Goal: Task Accomplishment & Management: Use online tool/utility

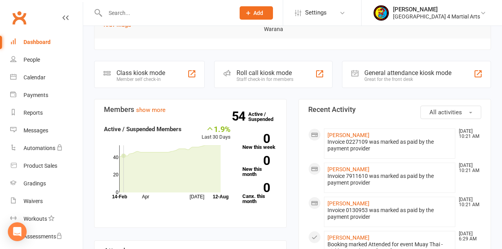
scroll to position [182, 0]
click at [138, 77] on div "Member self check-in" at bounding box center [140, 79] width 49 height 5
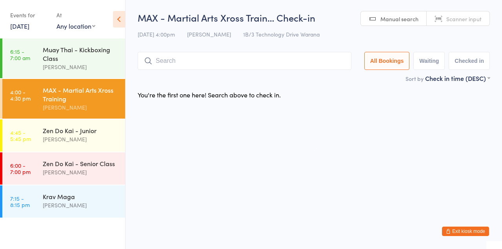
click at [91, 57] on div "Muay Thai - Kickboxing Class" at bounding box center [81, 53] width 76 height 17
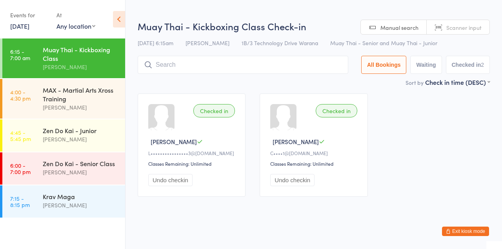
click at [62, 95] on div "MAX - Martial Arts Xross Training" at bounding box center [81, 93] width 76 height 17
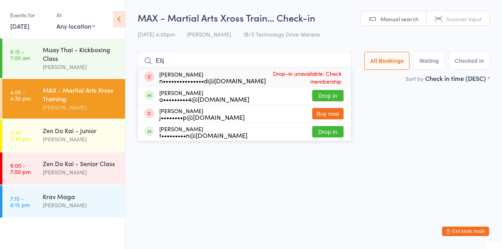
type input "Elij"
click at [336, 98] on button "Drop in" at bounding box center [327, 95] width 31 height 11
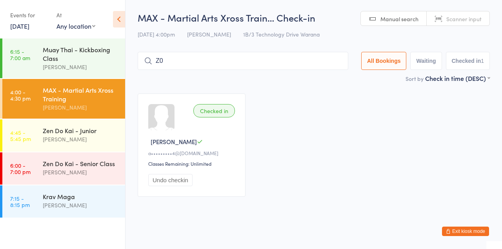
type input "Z"
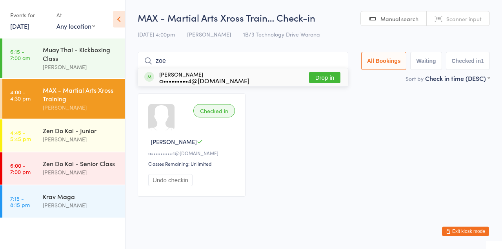
type input "zoe"
click at [339, 77] on button "Drop in" at bounding box center [324, 77] width 31 height 11
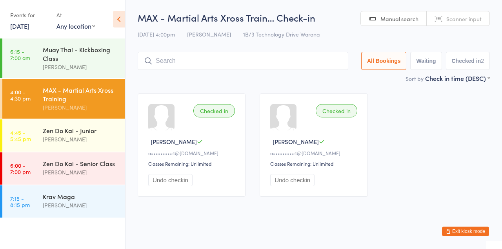
click at [283, 63] on input "search" at bounding box center [243, 61] width 211 height 18
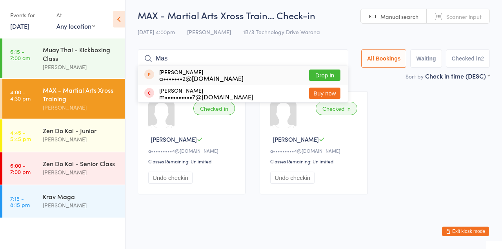
type input "Mas"
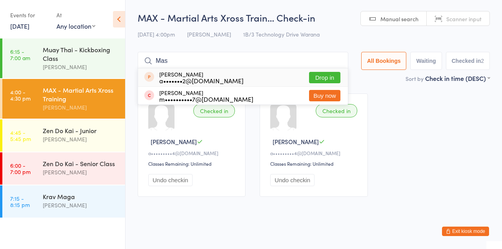
click at [248, 70] on div "[PERSON_NAME] a•••••••2@[DOMAIN_NAME] Drop in" at bounding box center [243, 77] width 210 height 18
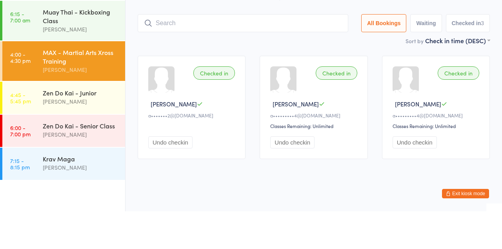
click at [38, 129] on link "4:45 - 5:45 pm Zen Do Kai - Junior [PERSON_NAME]" at bounding box center [63, 135] width 123 height 32
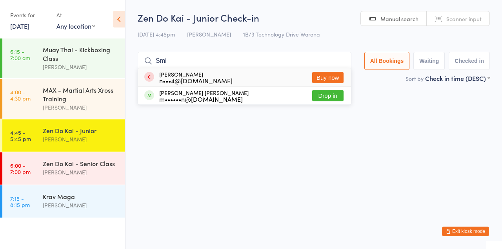
type input "Smi"
click at [336, 97] on button "Drop in" at bounding box center [327, 95] width 31 height 11
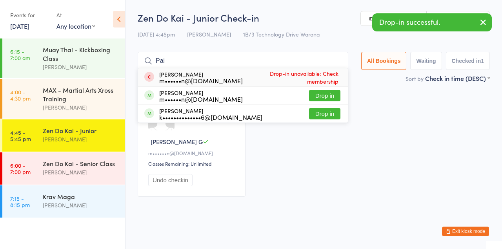
type input "Pai"
click at [328, 93] on button "Drop in" at bounding box center [324, 95] width 31 height 11
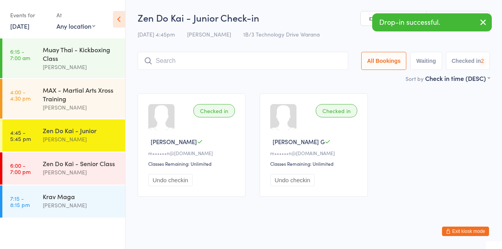
click at [424, 113] on div "Checked in [PERSON_NAME] G m••••••n@[DOMAIN_NAME] Classes Remaining: Unlimited …" at bounding box center [314, 144] width 366 height 117
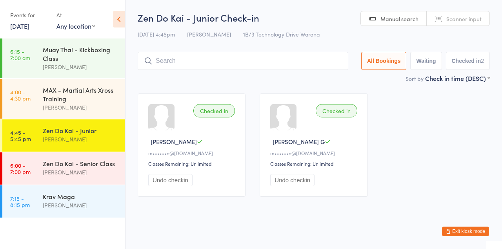
click at [85, 178] on div "Zen Do Kai - Senior Class [PERSON_NAME]" at bounding box center [84, 167] width 82 height 31
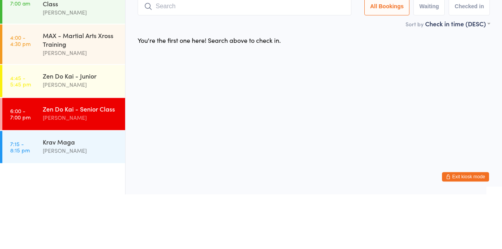
click at [34, 129] on link "4:45 - 5:45 pm Zen Do Kai - Junior [PERSON_NAME]" at bounding box center [63, 135] width 123 height 32
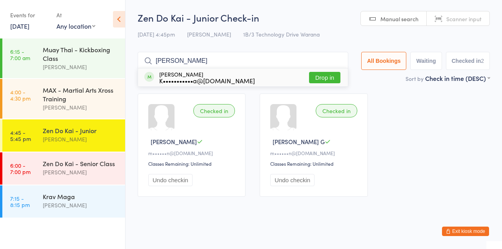
type input "[PERSON_NAME]"
click at [329, 80] on button "Drop in" at bounding box center [324, 77] width 31 height 11
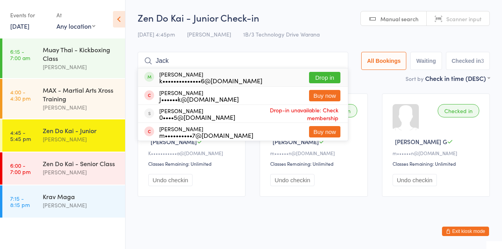
type input "Jack"
click at [330, 75] on button "Drop in" at bounding box center [324, 77] width 31 height 11
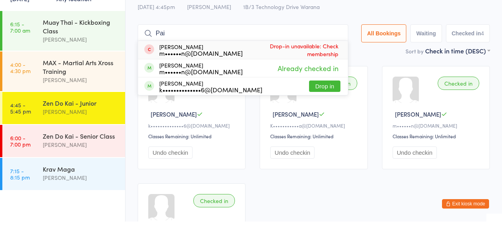
type input "Pai"
click at [327, 118] on button "Drop in" at bounding box center [324, 113] width 31 height 11
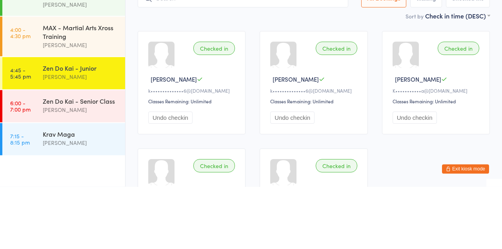
click at [96, 134] on div "[PERSON_NAME]" at bounding box center [81, 138] width 76 height 9
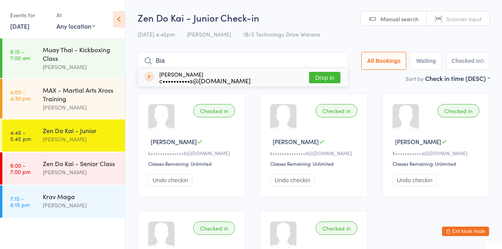
type input "Bia"
click at [260, 77] on div "[PERSON_NAME] c••••••••••s@[DOMAIN_NAME] Drop in" at bounding box center [243, 77] width 210 height 18
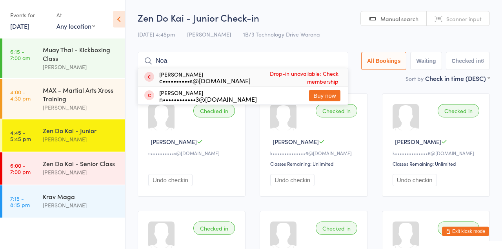
type input "Noa"
click at [250, 78] on span "Drop-in unavailable: Check membership" at bounding box center [295, 77] width 90 height 20
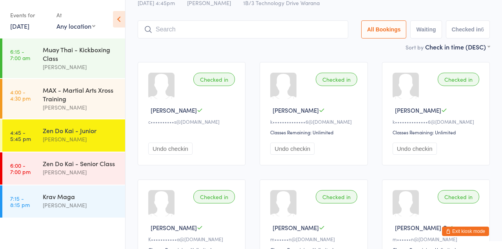
click at [253, 30] on input "search" at bounding box center [243, 29] width 211 height 18
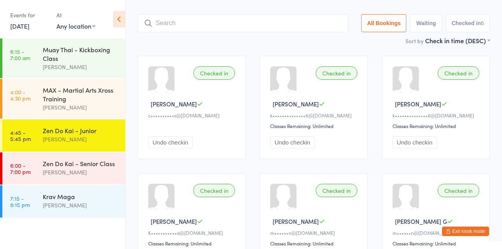
scroll to position [52, 0]
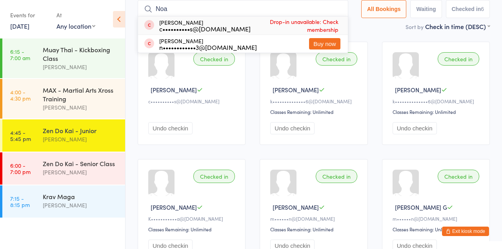
type input "Noa"
click at [290, 28] on span "Drop-in unavailable: Check membership" at bounding box center [295, 26] width 90 height 20
